Goal: Use online tool/utility: Utilize a website feature to perform a specific function

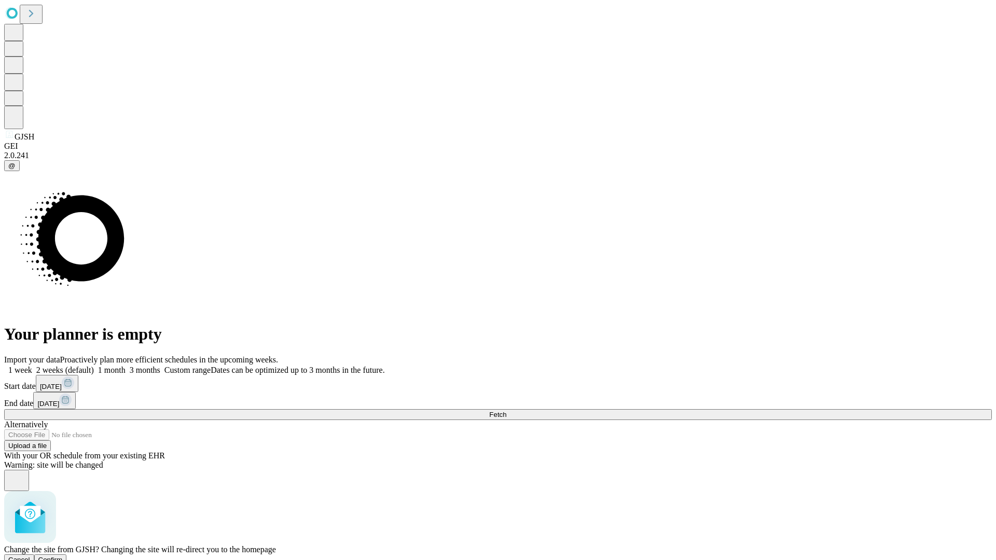
click at [63, 556] on span "Confirm" at bounding box center [50, 560] width 24 height 8
click at [32, 366] on label "1 week" at bounding box center [18, 370] width 28 height 9
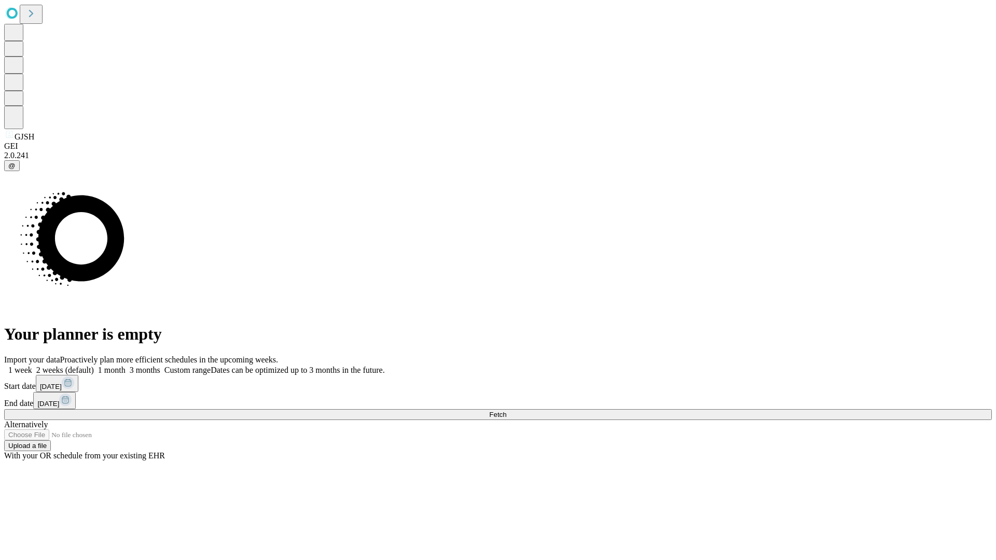
click at [506, 411] on span "Fetch" at bounding box center [497, 415] width 17 height 8
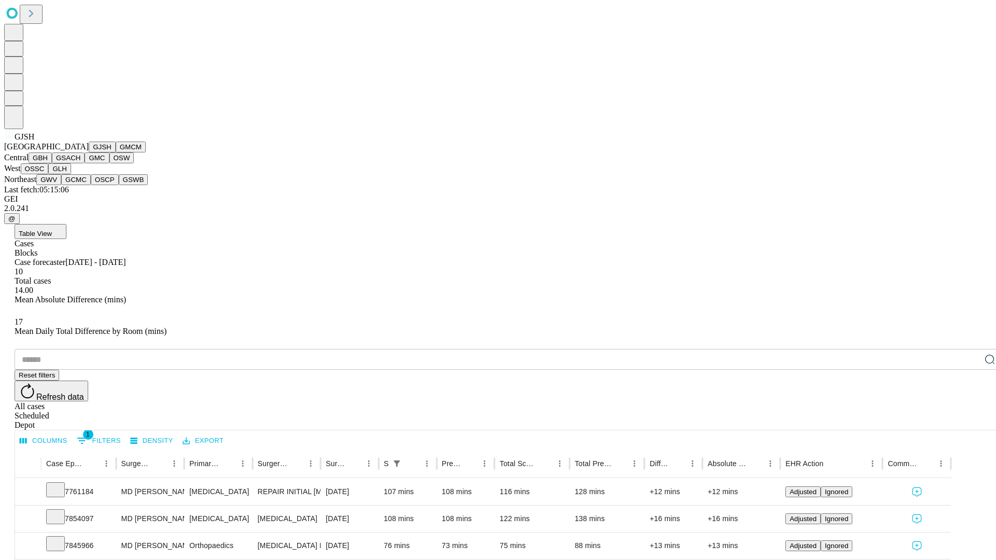
click at [116, 153] on button "GMCM" at bounding box center [131, 147] width 30 height 11
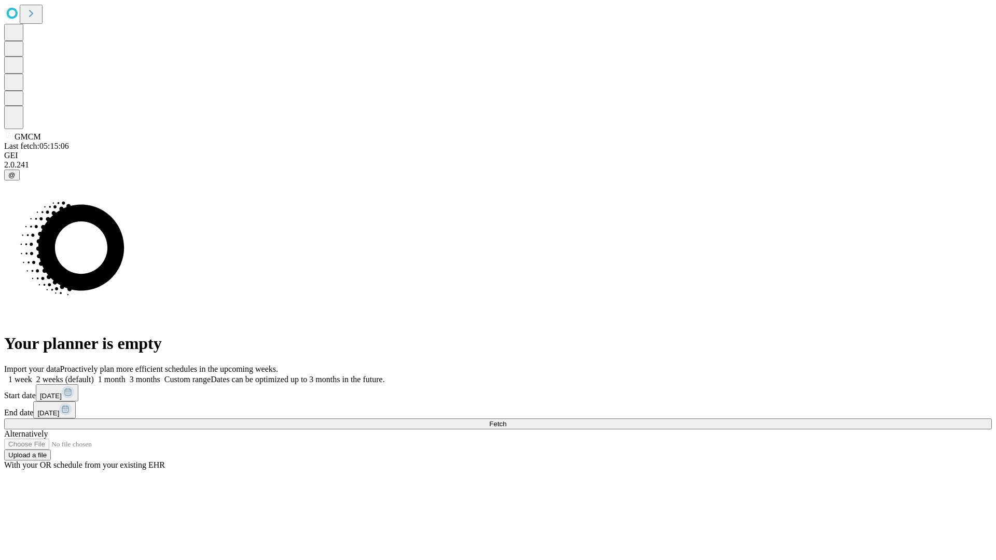
click at [32, 375] on label "1 week" at bounding box center [18, 379] width 28 height 9
click at [506, 420] on span "Fetch" at bounding box center [497, 424] width 17 height 8
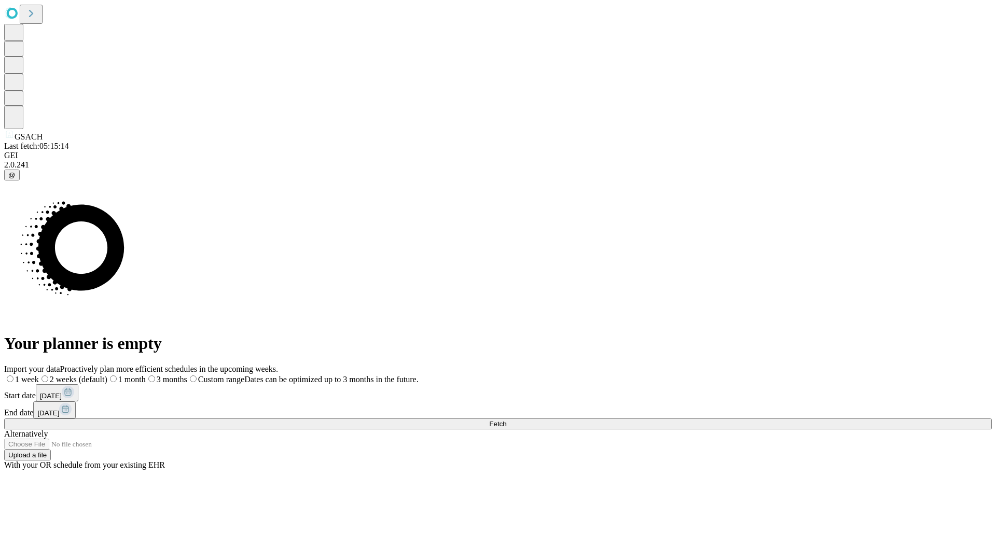
click at [506, 420] on span "Fetch" at bounding box center [497, 424] width 17 height 8
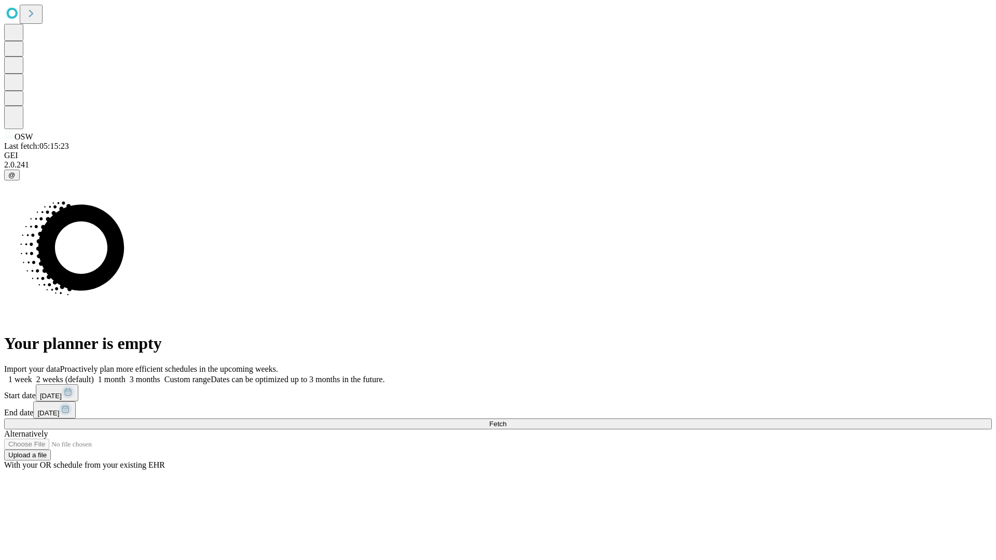
click at [32, 375] on label "1 week" at bounding box center [18, 379] width 28 height 9
click at [506, 420] on span "Fetch" at bounding box center [497, 424] width 17 height 8
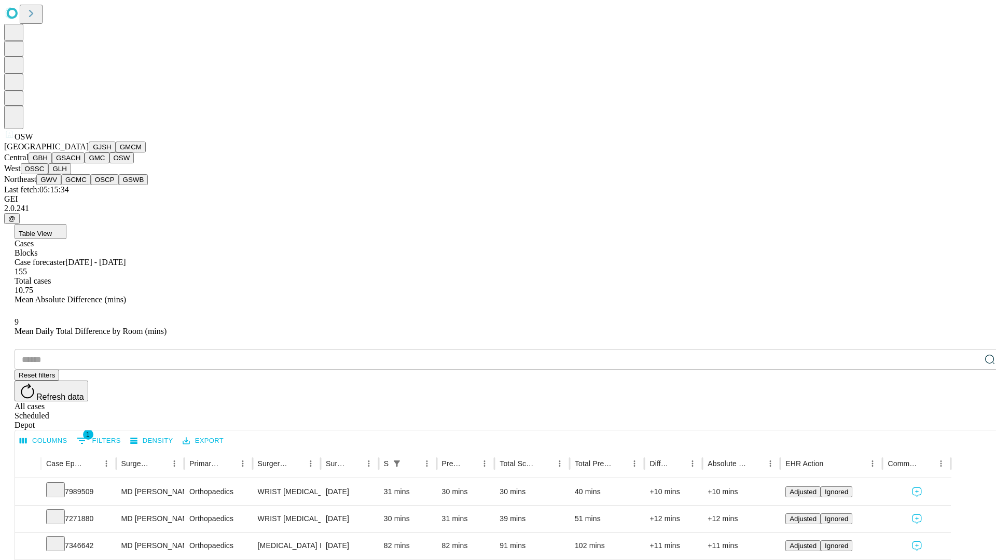
click at [49, 174] on button "OSSC" at bounding box center [35, 168] width 28 height 11
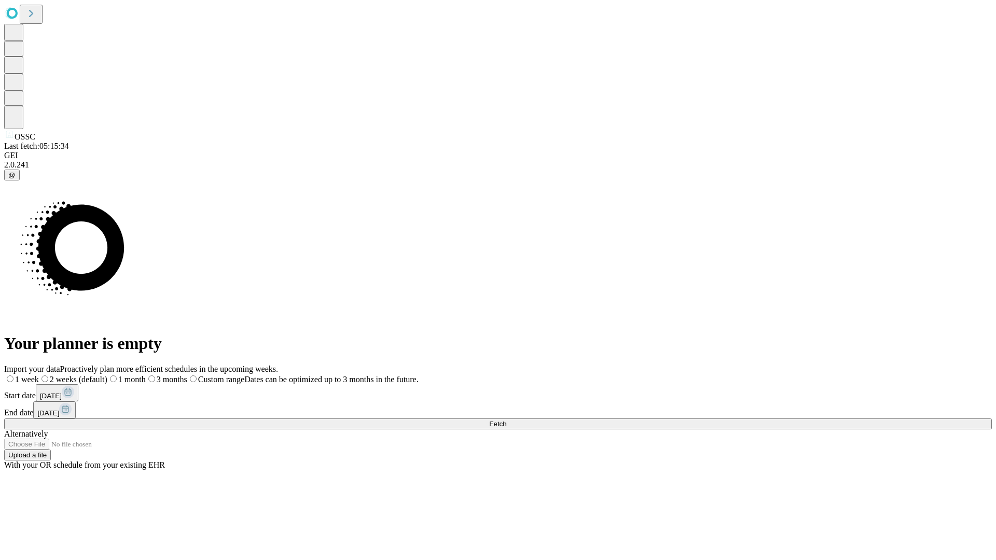
click at [39, 375] on label "1 week" at bounding box center [21, 379] width 35 height 9
click at [506, 420] on span "Fetch" at bounding box center [497, 424] width 17 height 8
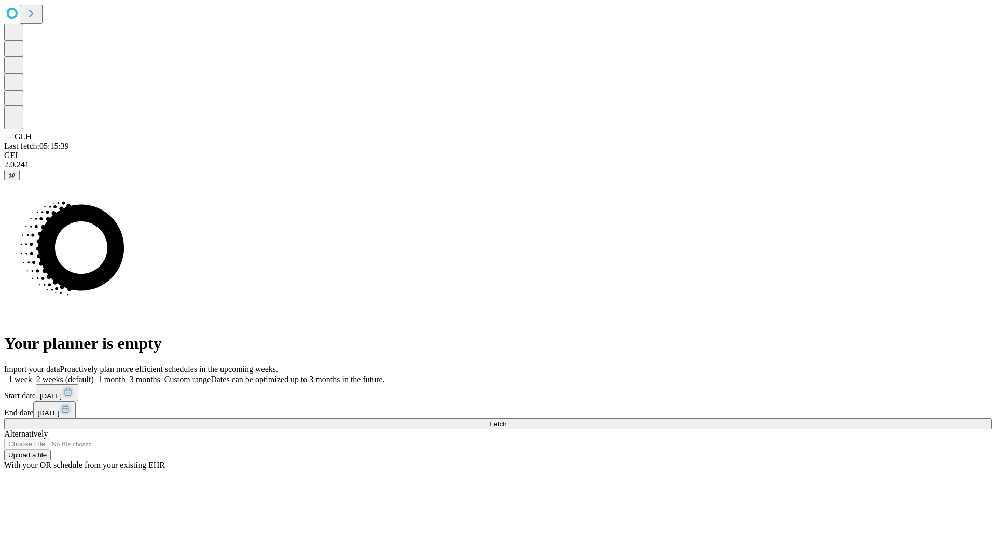
click at [506, 420] on span "Fetch" at bounding box center [497, 424] width 17 height 8
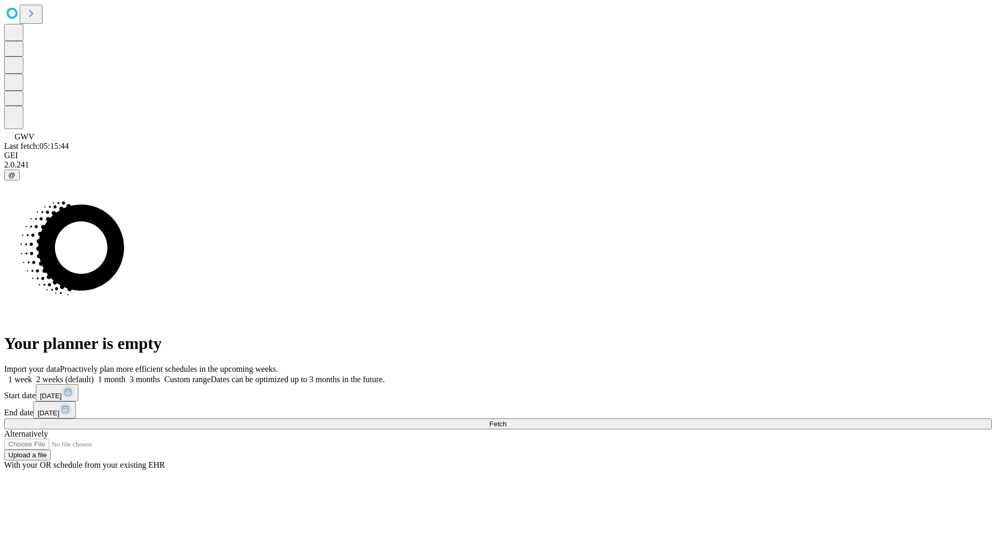
click at [506, 420] on span "Fetch" at bounding box center [497, 424] width 17 height 8
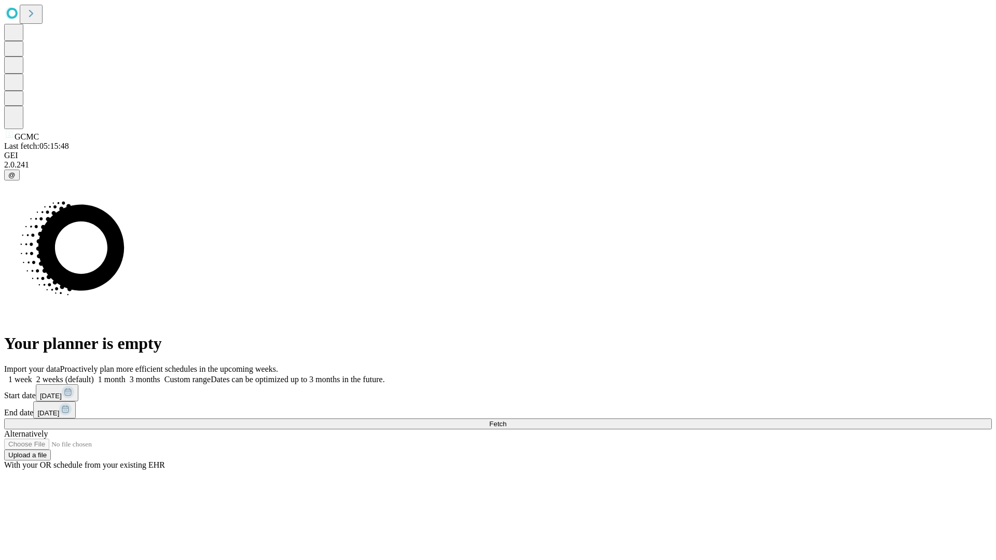
click at [32, 375] on label "1 week" at bounding box center [18, 379] width 28 height 9
click at [506, 420] on span "Fetch" at bounding box center [497, 424] width 17 height 8
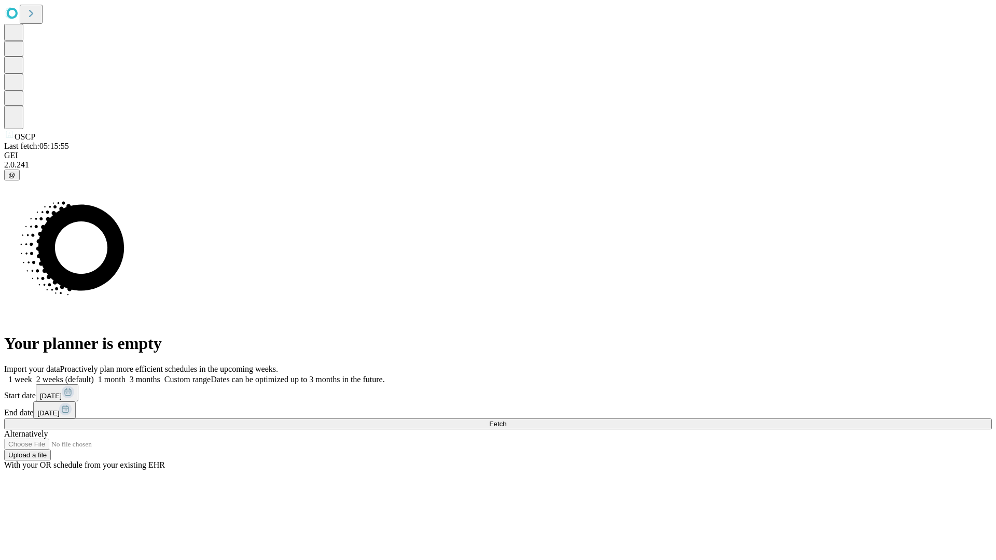
click at [32, 375] on label "1 week" at bounding box center [18, 379] width 28 height 9
click at [506, 420] on span "Fetch" at bounding box center [497, 424] width 17 height 8
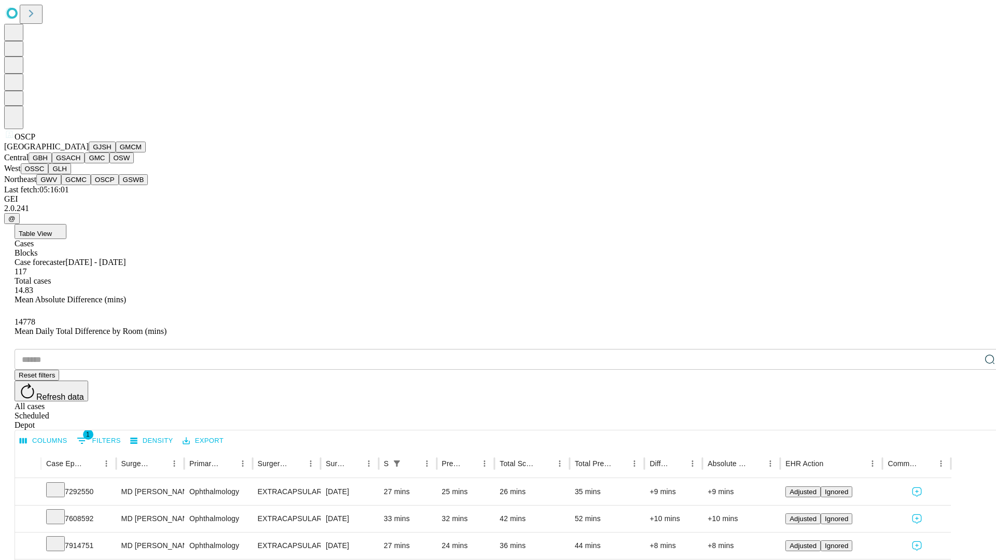
click at [119, 185] on button "GSWB" at bounding box center [134, 179] width 30 height 11
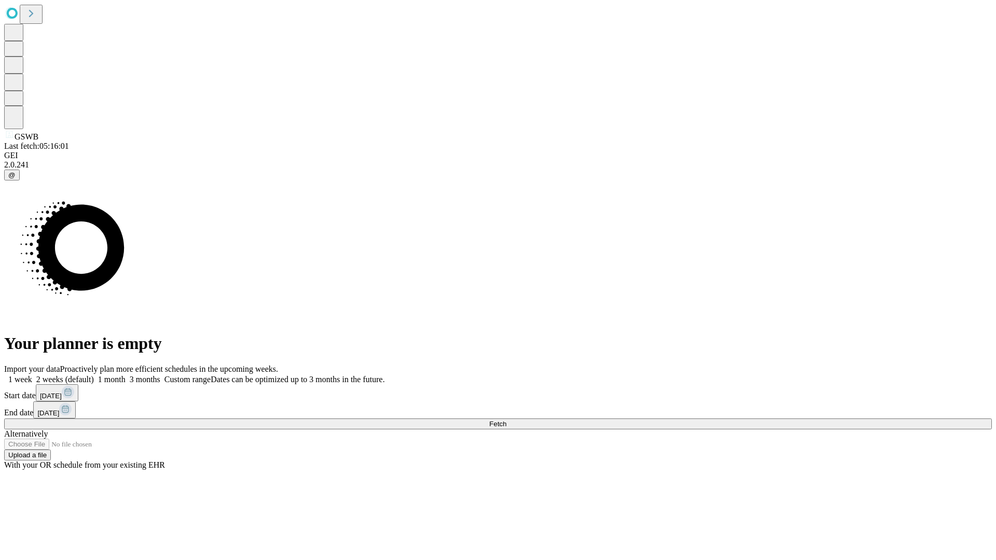
click at [32, 375] on label "1 week" at bounding box center [18, 379] width 28 height 9
click at [506, 420] on span "Fetch" at bounding box center [497, 424] width 17 height 8
